Goal: Transaction & Acquisition: Purchase product/service

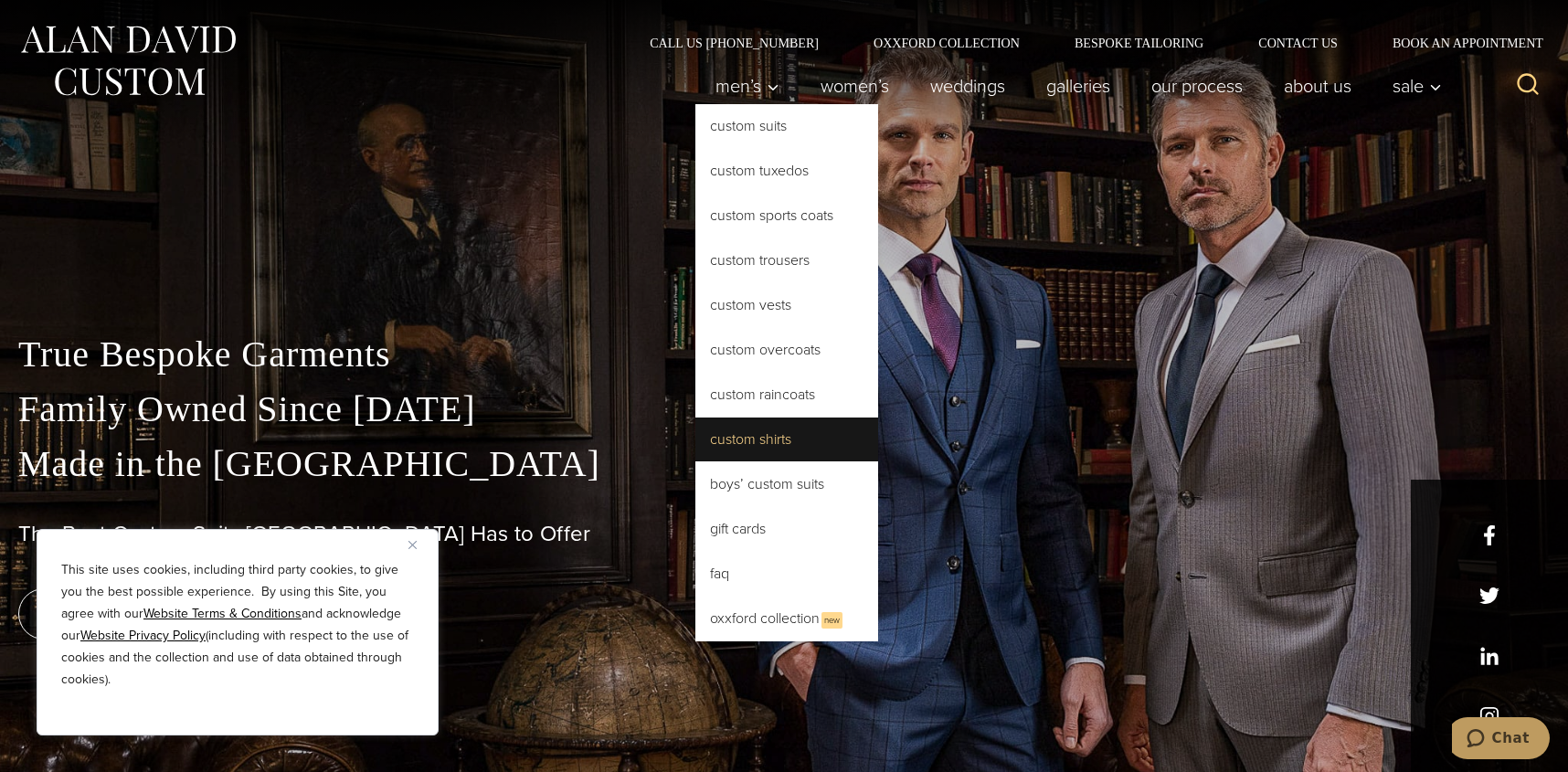
click at [772, 430] on link "Custom Shirts" at bounding box center [787, 439] width 183 height 43
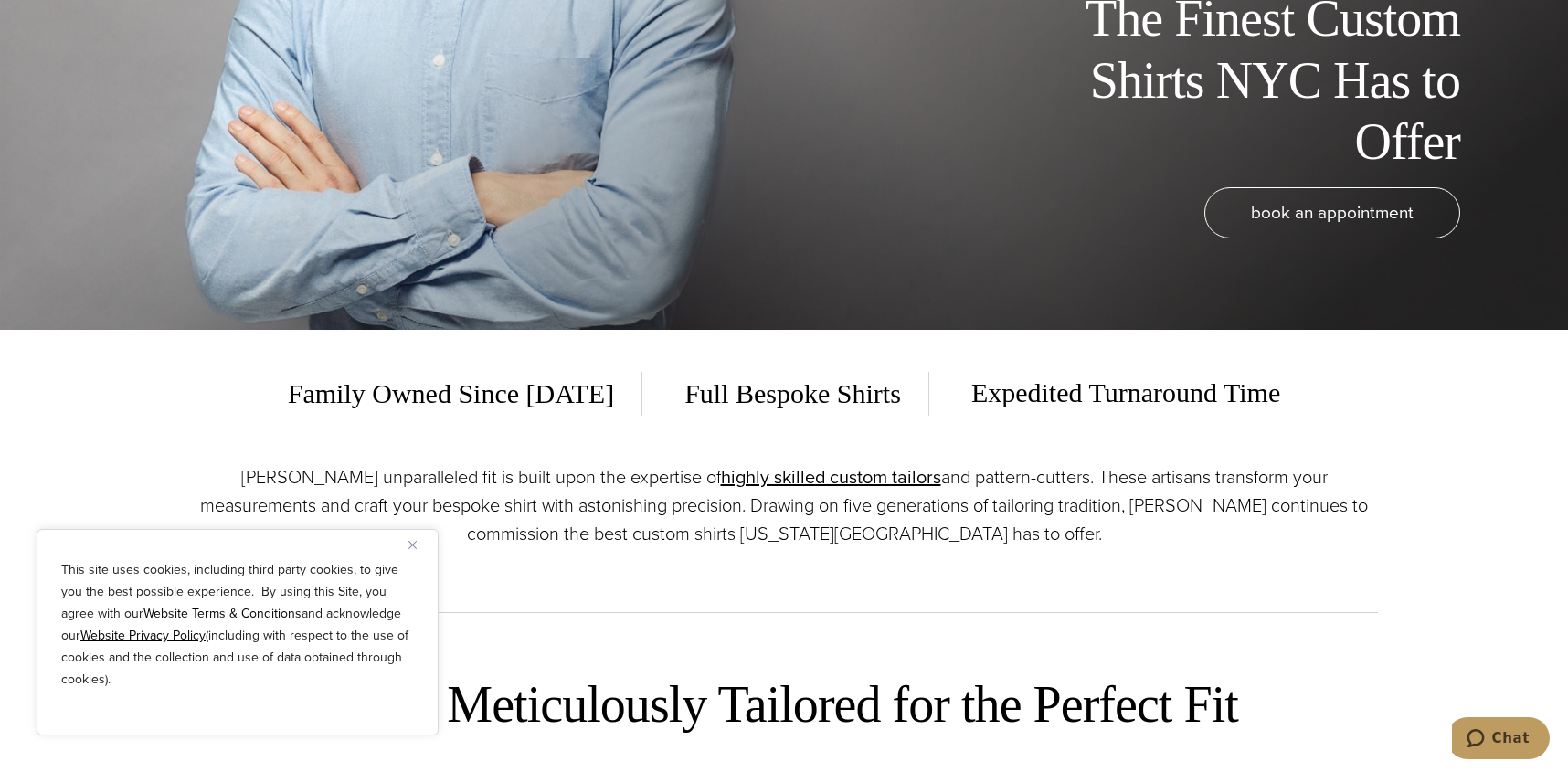
scroll to position [548, 0]
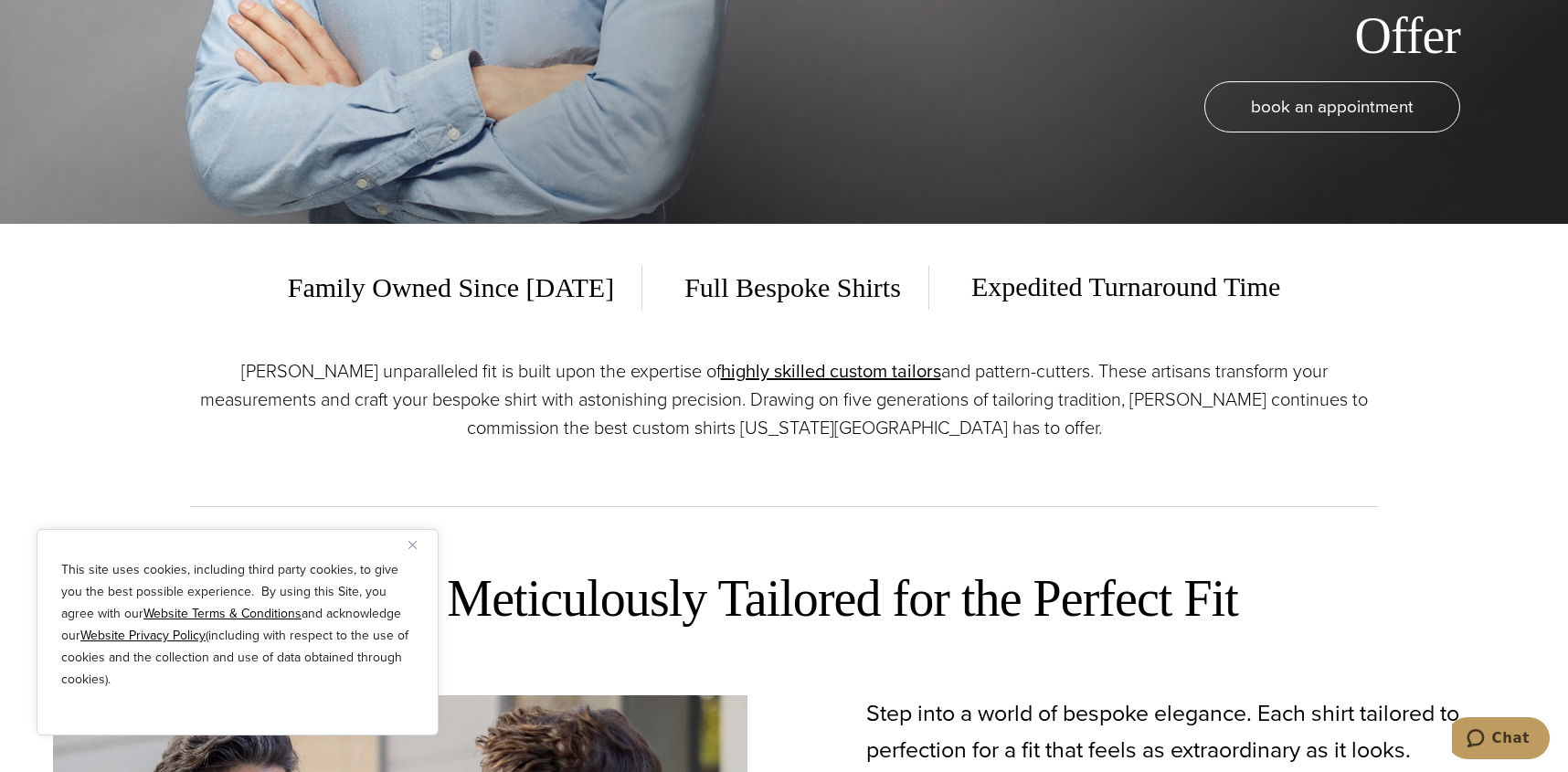
click at [406, 548] on div "This site uses cookies, including third party cookies, to give you the best pos…" at bounding box center [238, 631] width 402 height 206
click at [417, 544] on button "Close" at bounding box center [420, 545] width 22 height 22
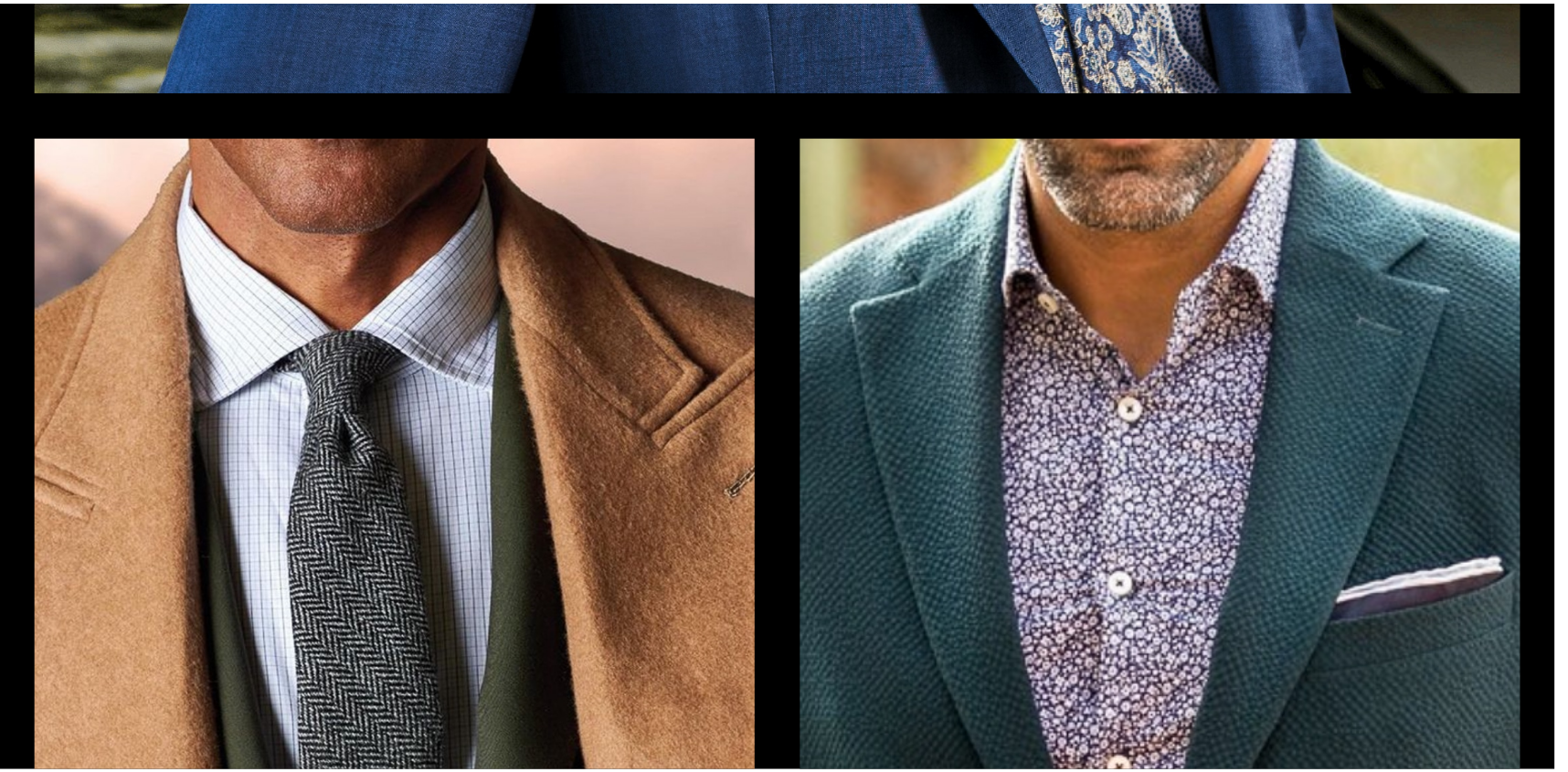
scroll to position [0, 0]
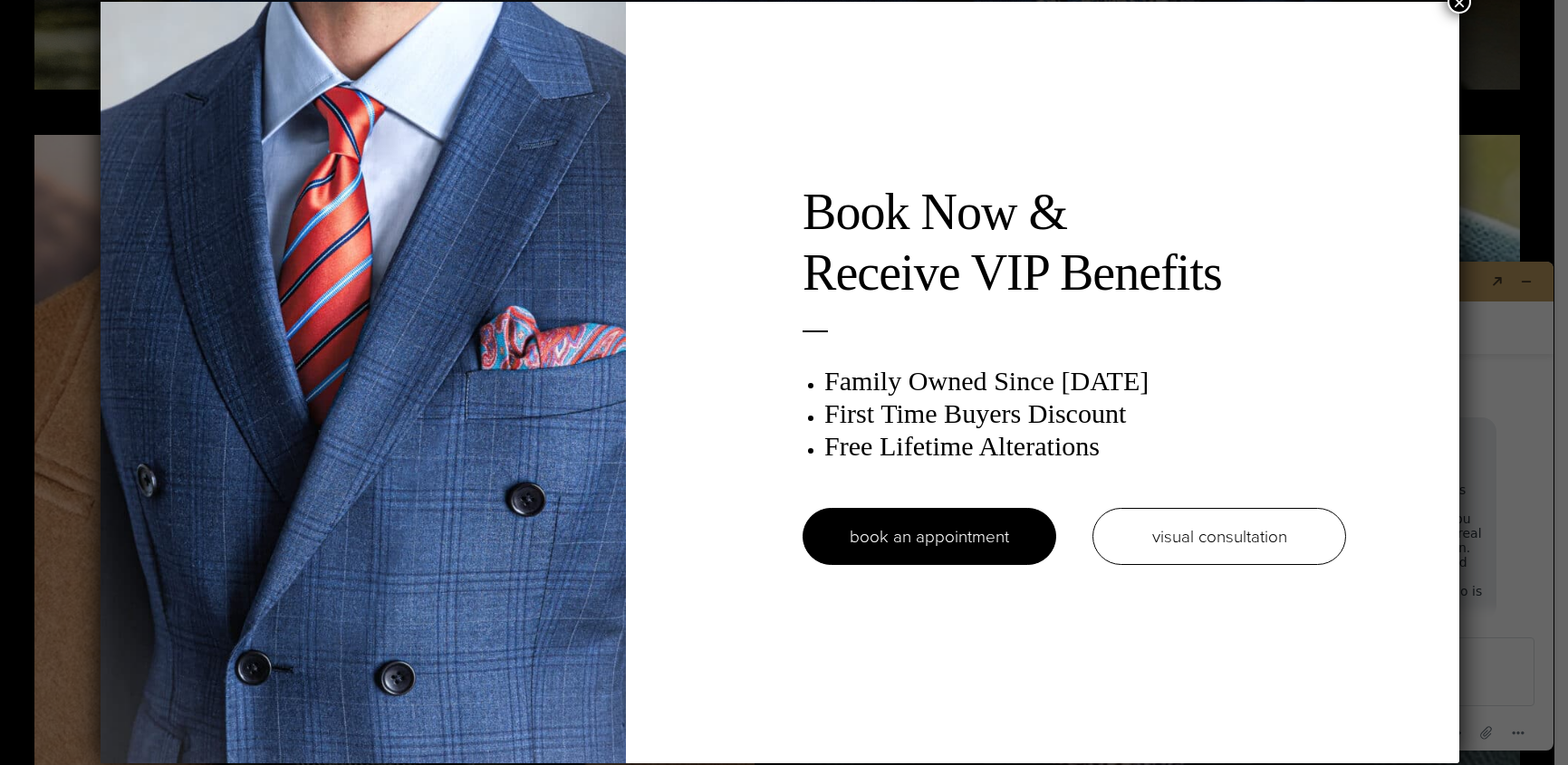
click at [1461, 10] on button "×" at bounding box center [1459, 2] width 24 height 24
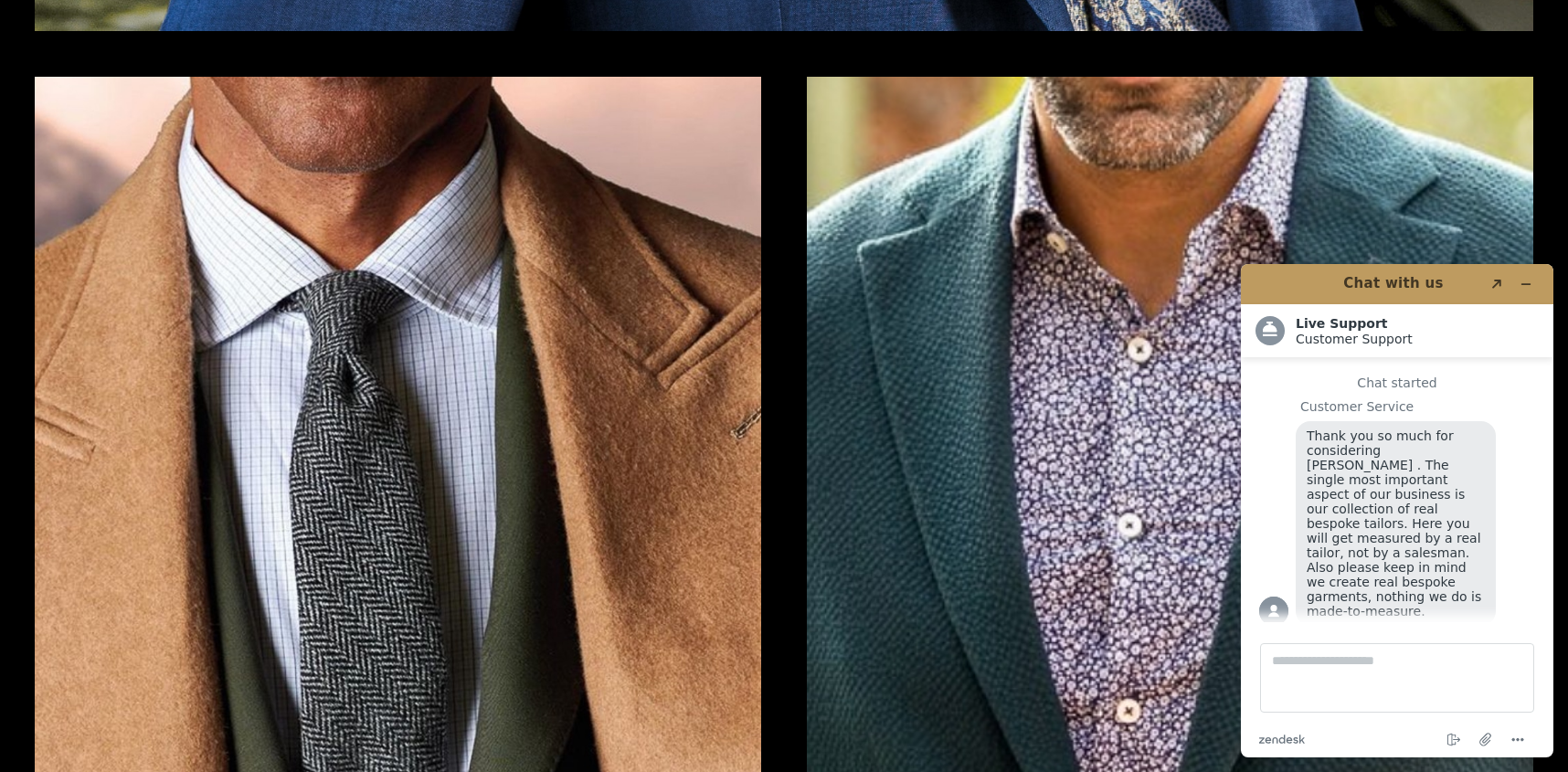
scroll to position [3472, 0]
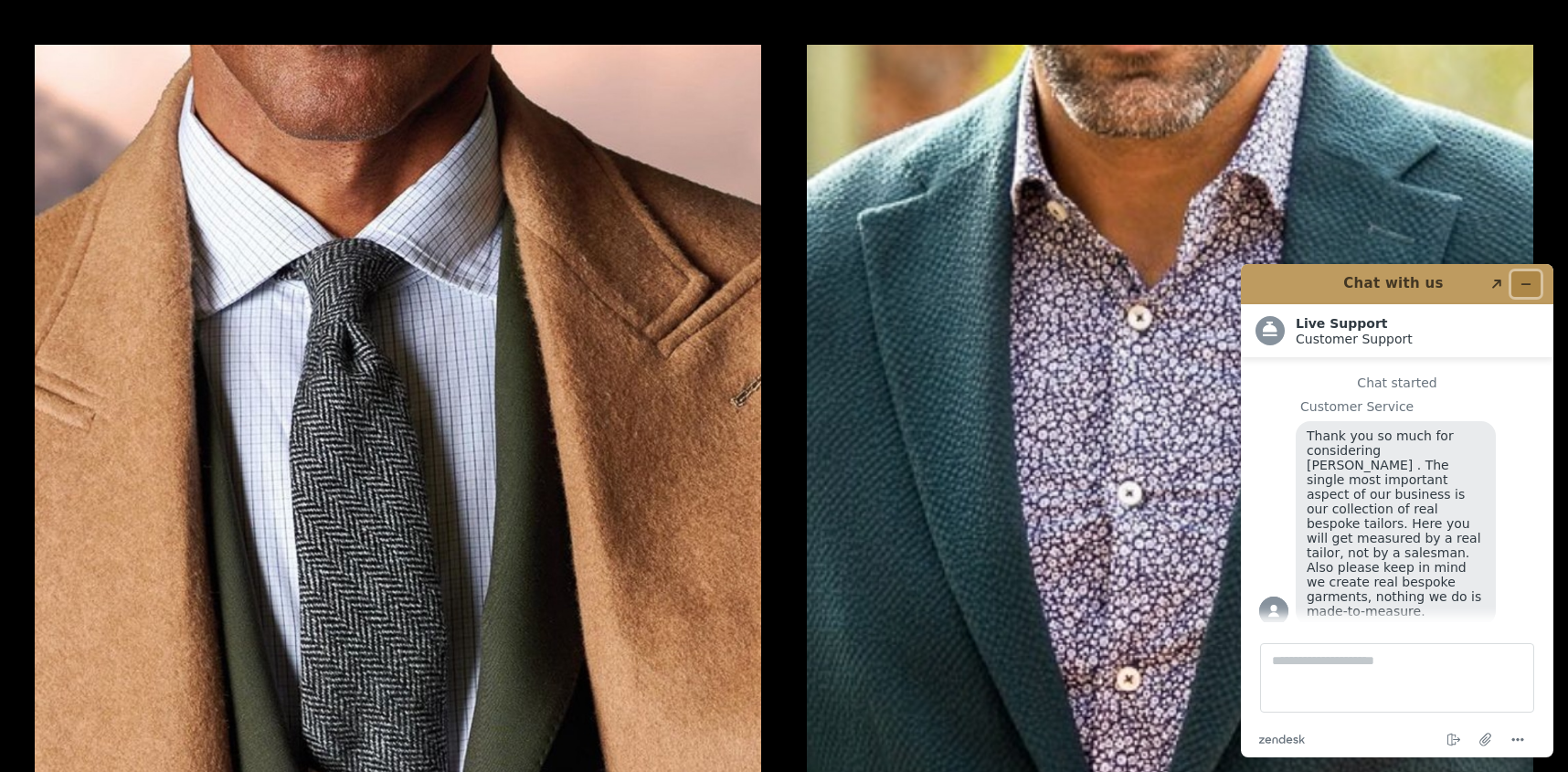
click at [1533, 280] on button "Minimize widget" at bounding box center [1526, 285] width 30 height 26
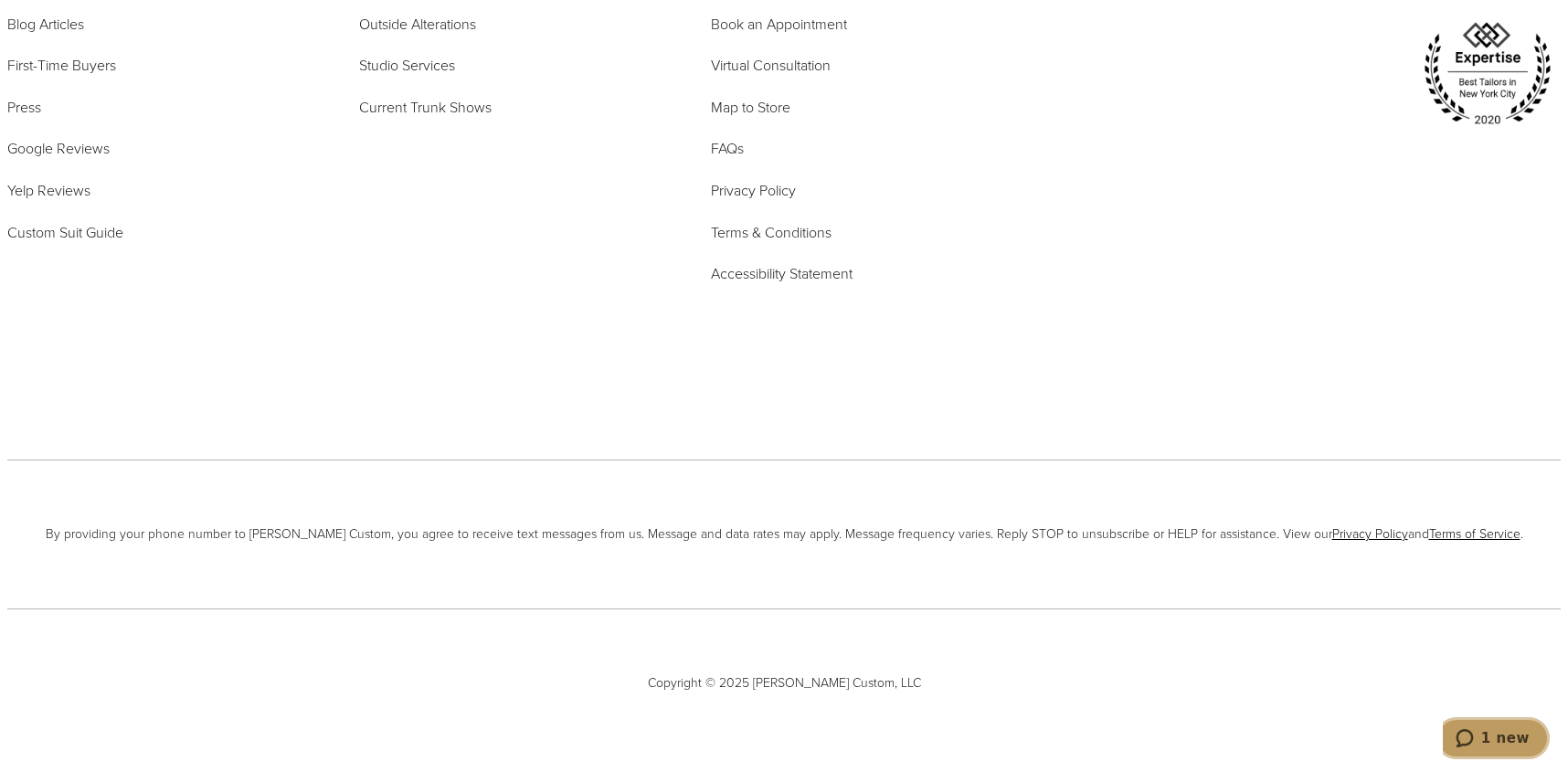
scroll to position [11655, 0]
